Goal: Find specific page/section: Find specific page/section

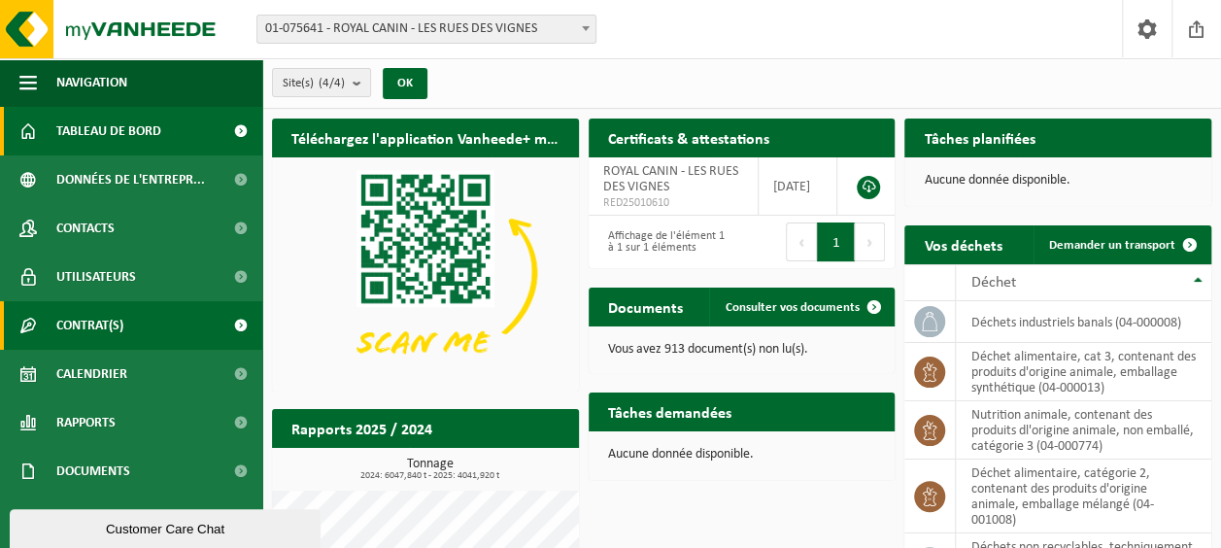
click at [219, 330] on span at bounding box center [241, 325] width 44 height 49
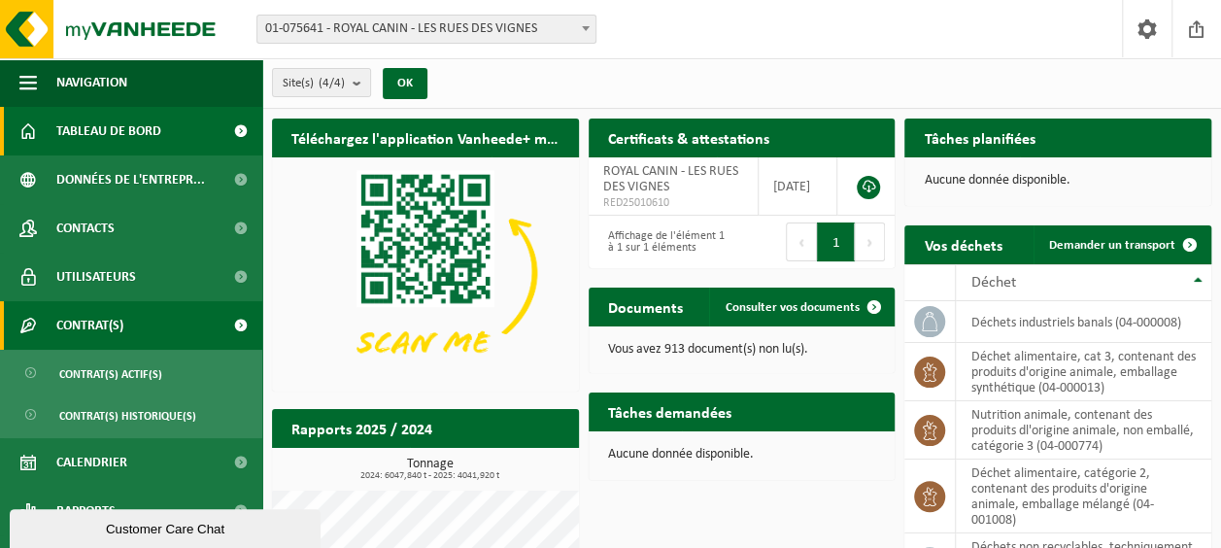
click at [219, 330] on span at bounding box center [241, 325] width 44 height 49
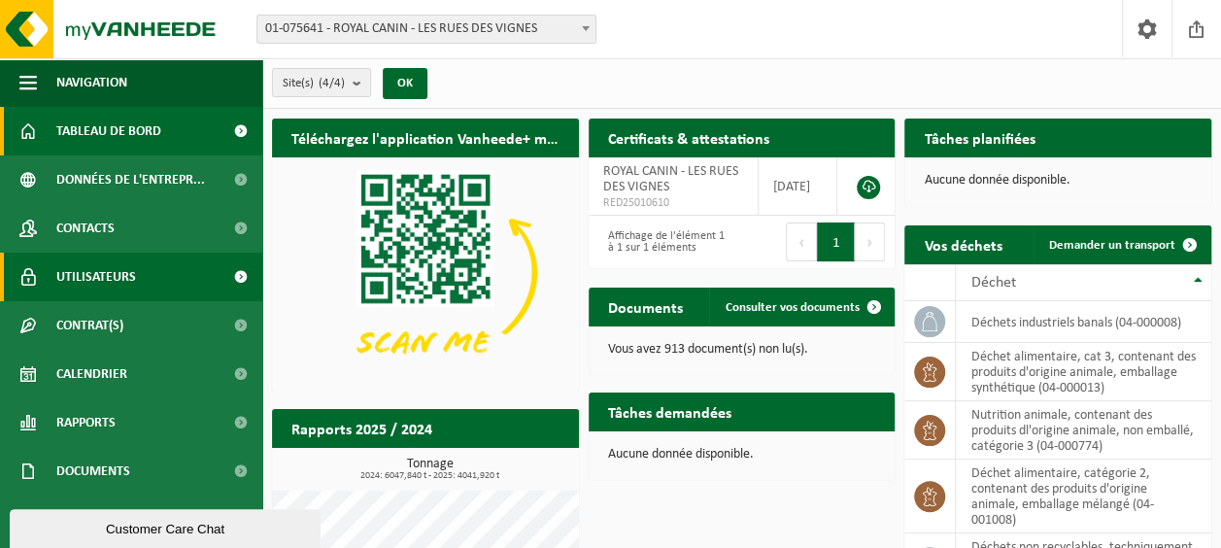
click at [225, 286] on span at bounding box center [241, 277] width 44 height 49
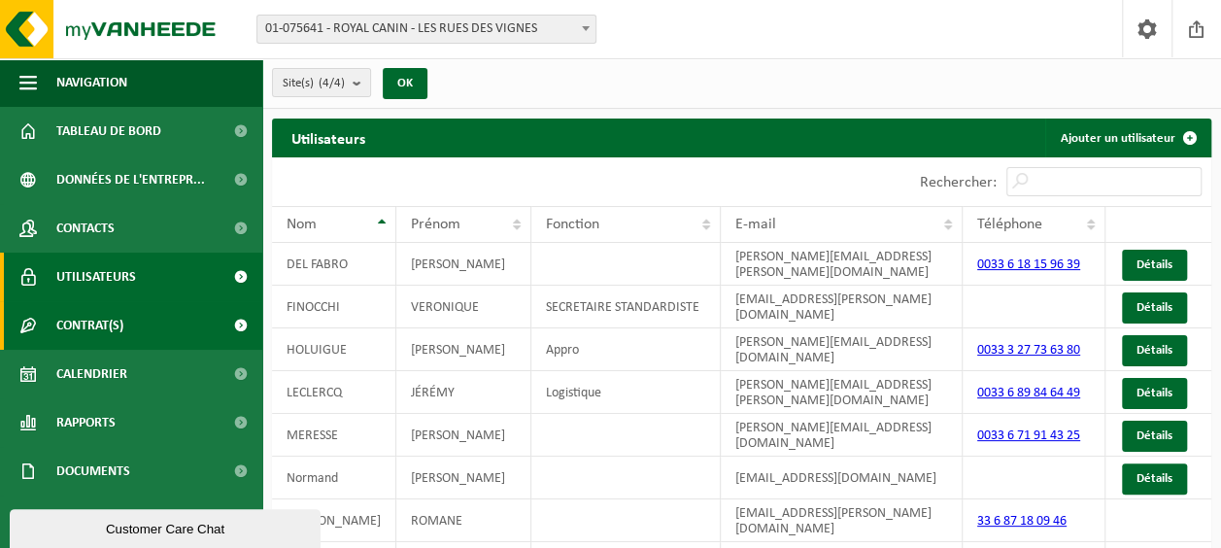
click at [219, 316] on span at bounding box center [241, 325] width 44 height 49
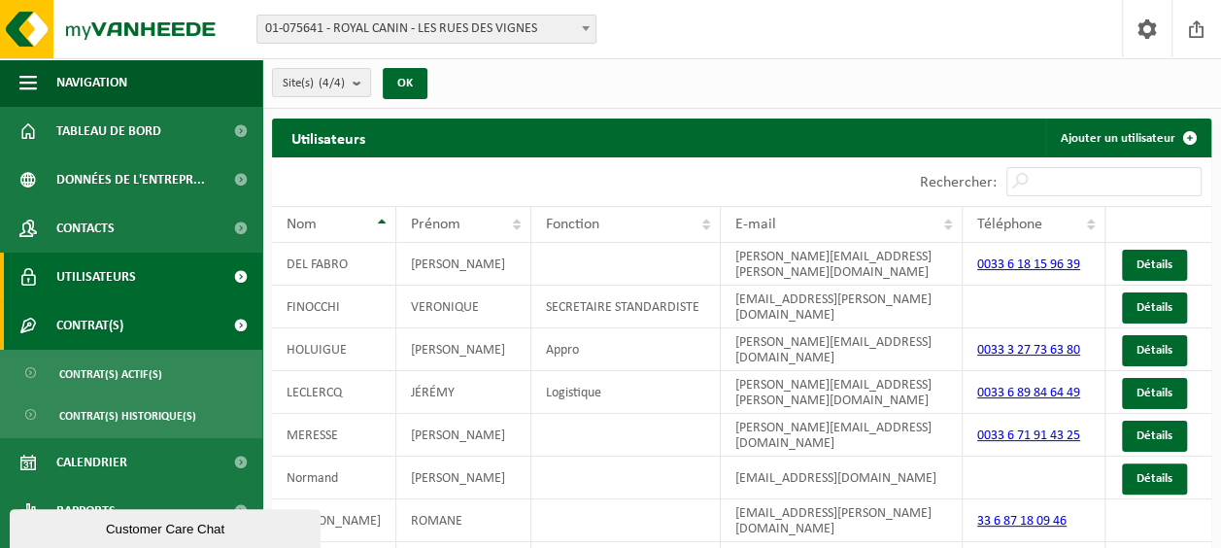
click at [219, 316] on span at bounding box center [241, 325] width 44 height 49
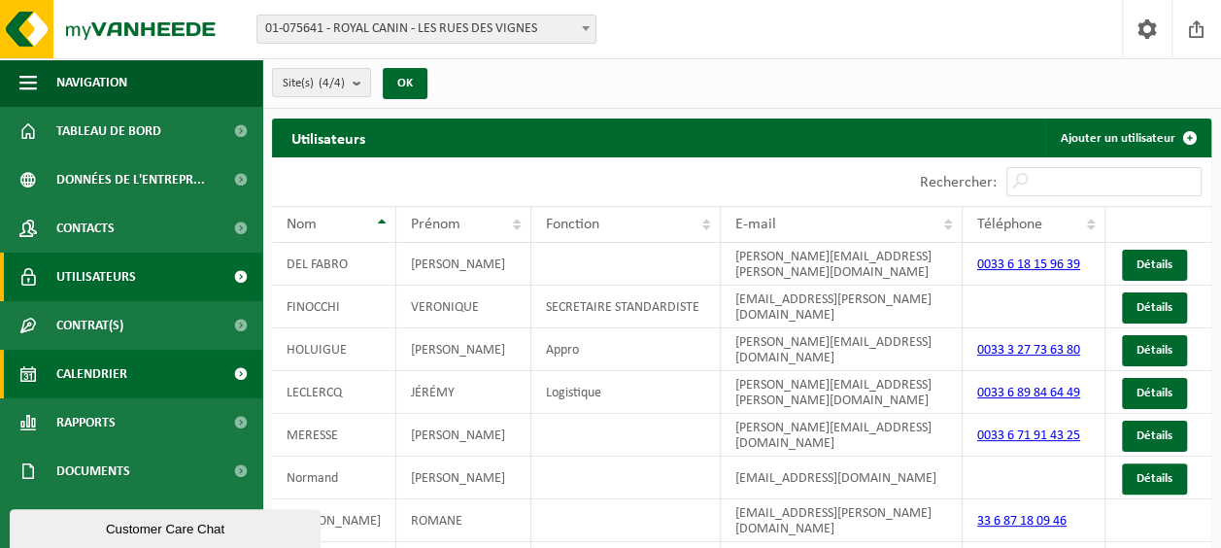
scroll to position [45, 0]
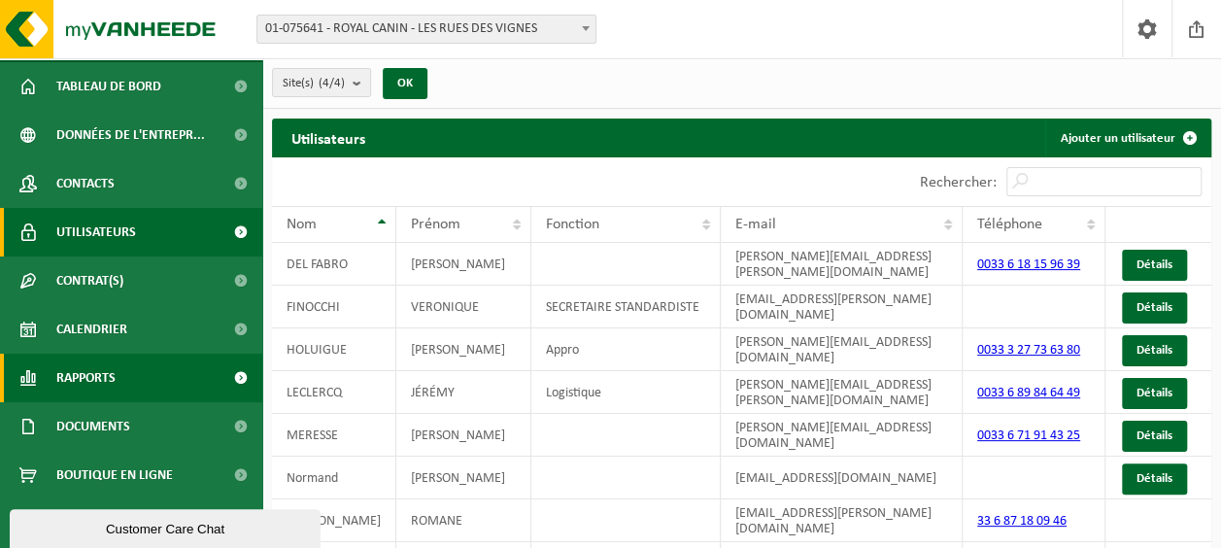
click at [188, 377] on link "Rapports" at bounding box center [131, 378] width 262 height 49
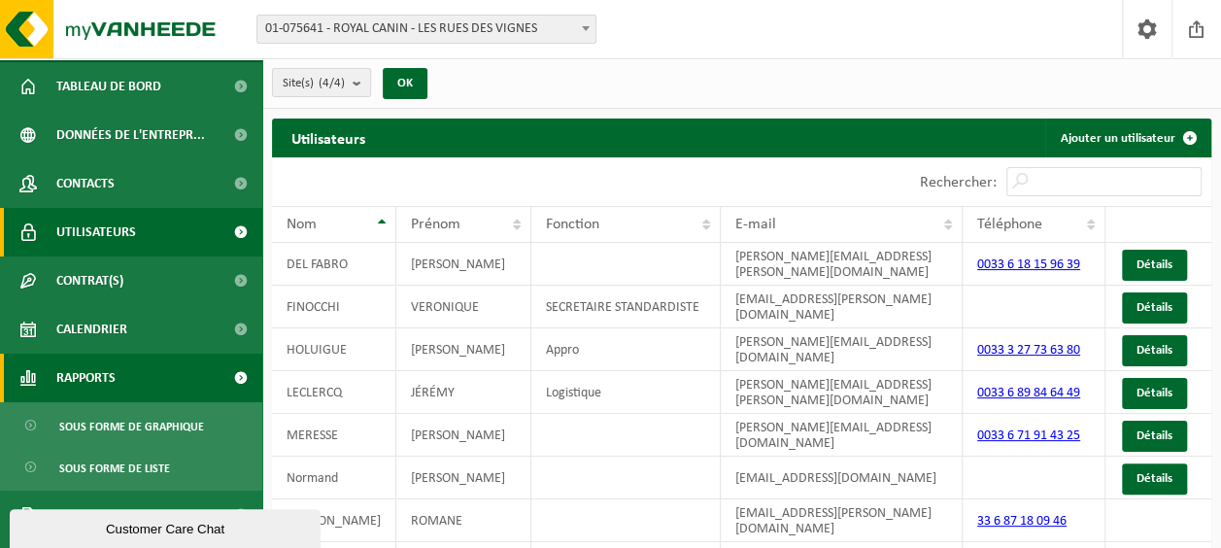
click at [188, 377] on link "Rapports" at bounding box center [131, 378] width 262 height 49
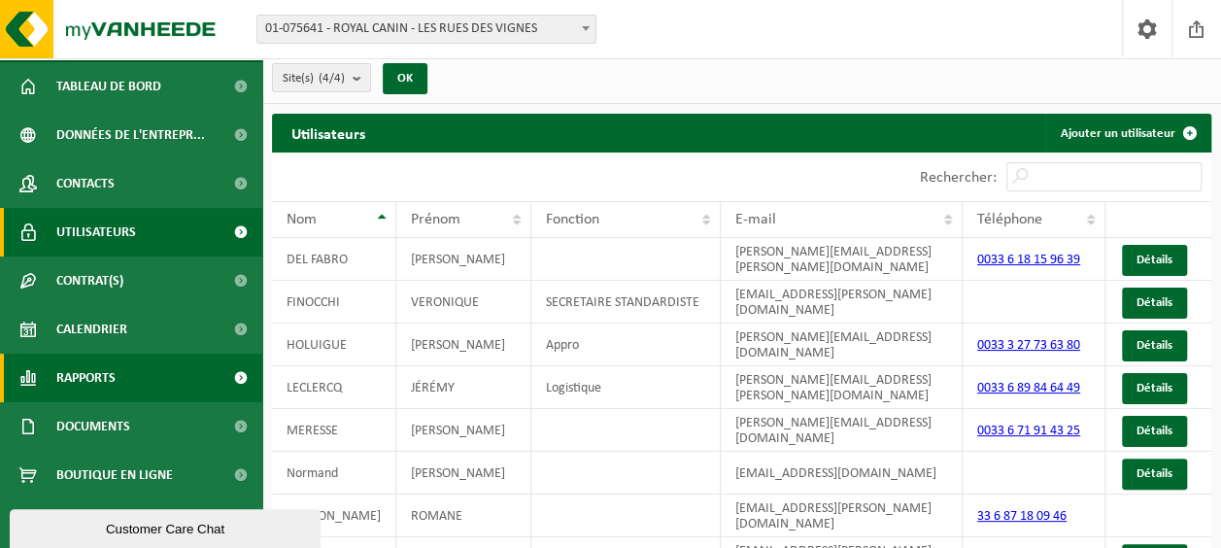
scroll to position [0, 0]
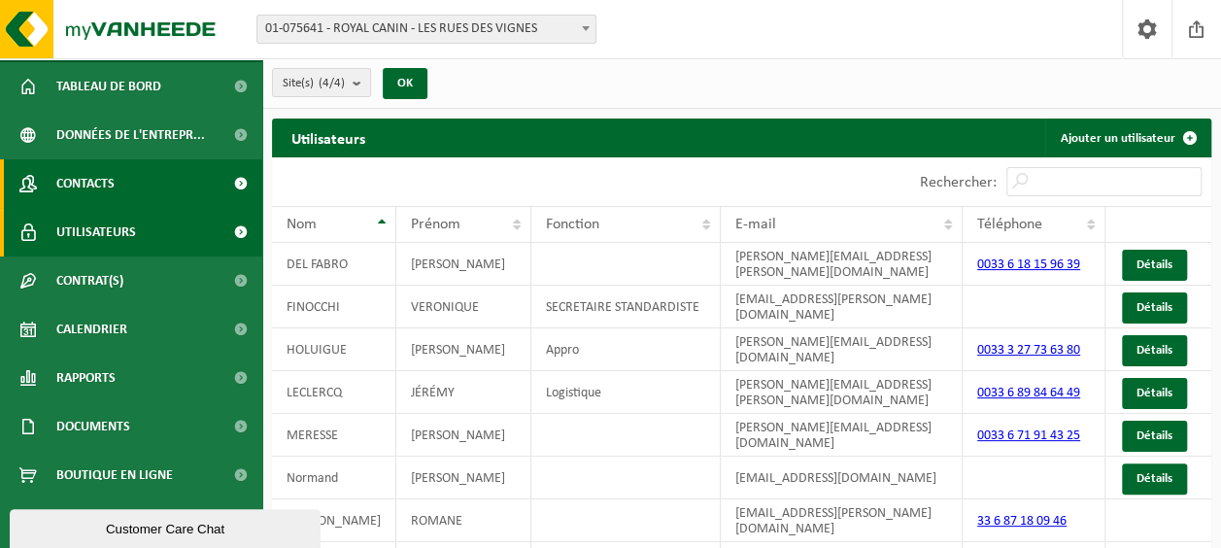
click at [156, 184] on link "Contacts" at bounding box center [131, 183] width 262 height 49
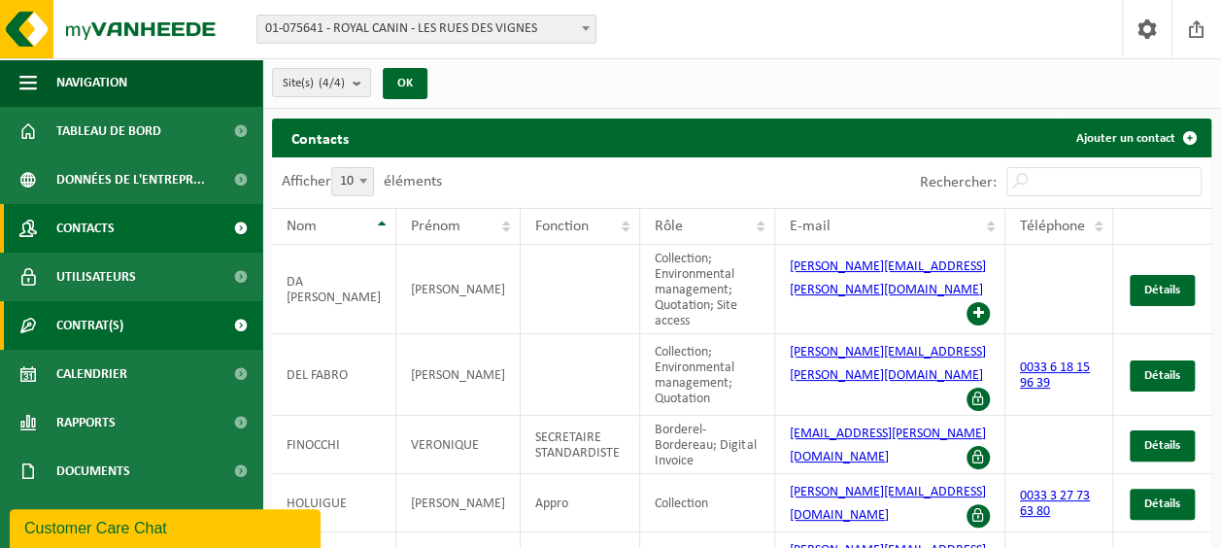
scroll to position [45, 0]
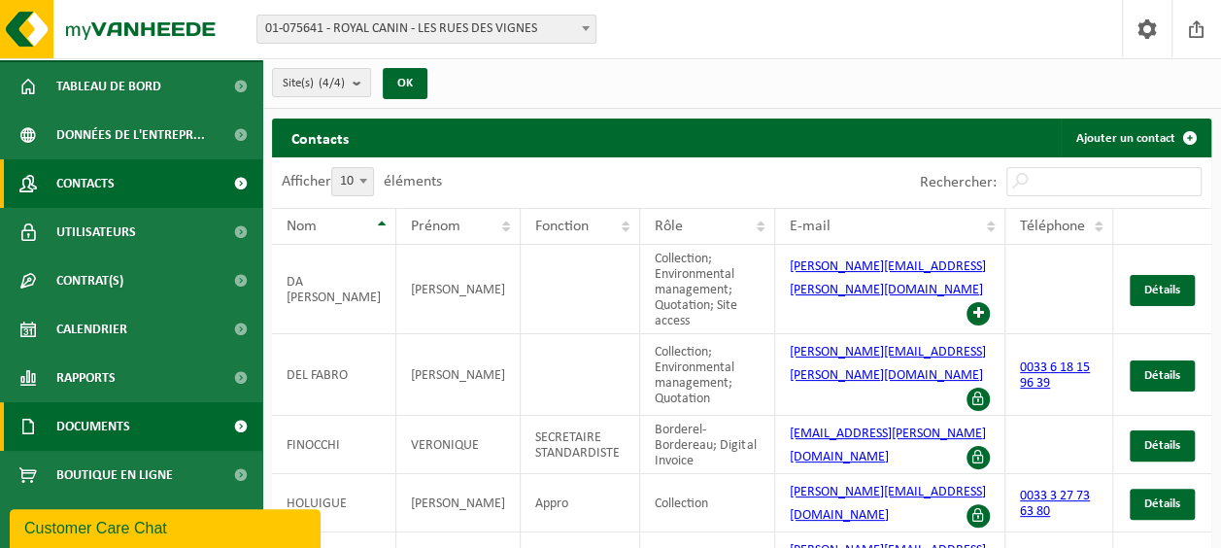
click at [123, 441] on span "Documents" at bounding box center [93, 426] width 74 height 49
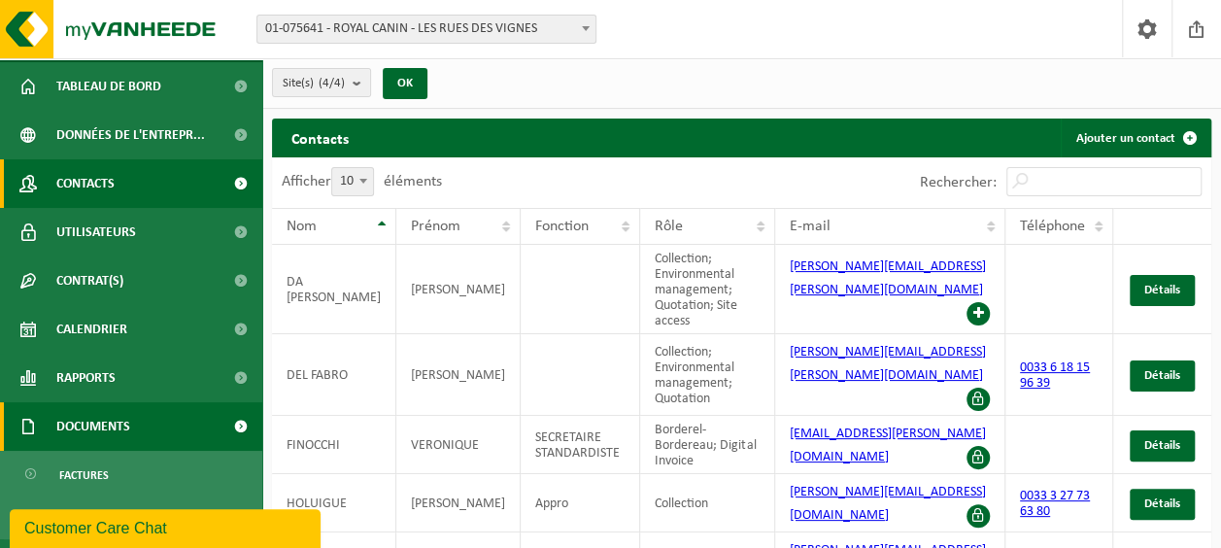
scroll to position [133, 0]
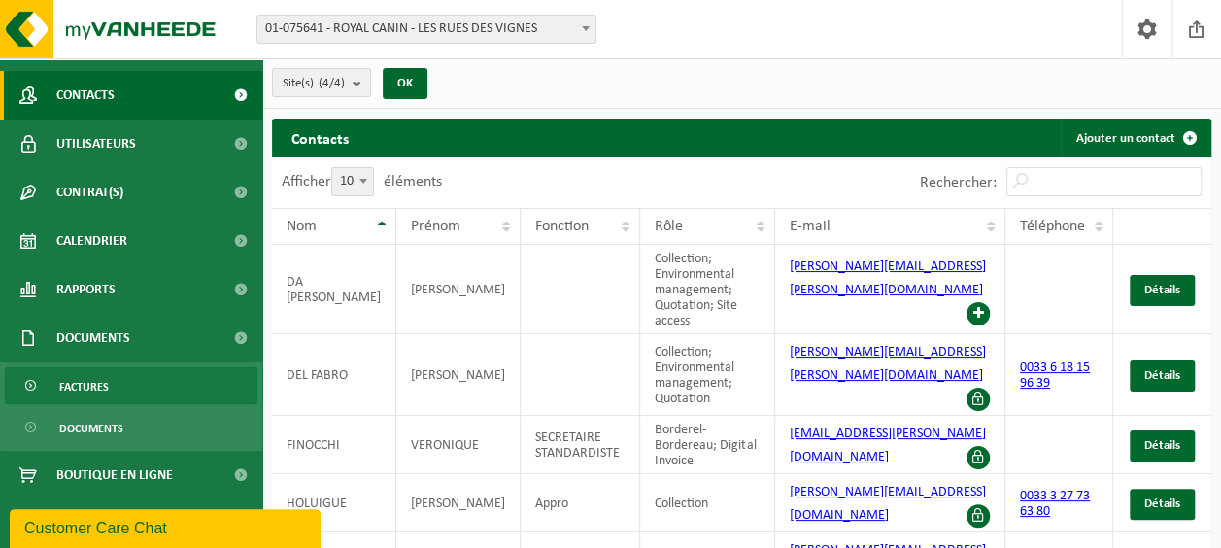
click at [117, 381] on link "Factures" at bounding box center [131, 385] width 253 height 37
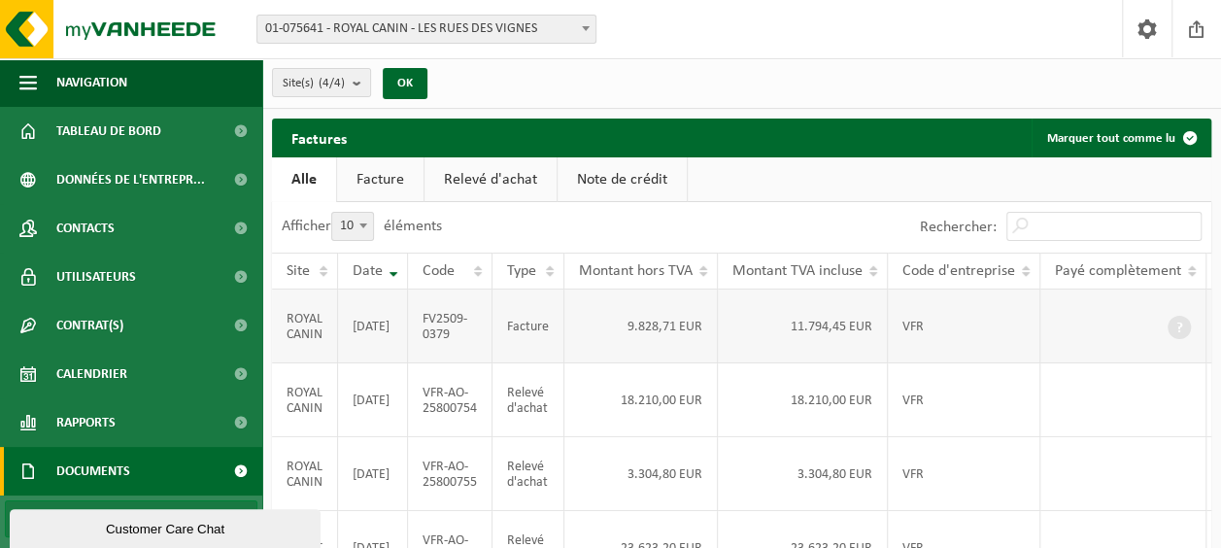
scroll to position [0, 117]
